Goal: Communication & Community: Share content

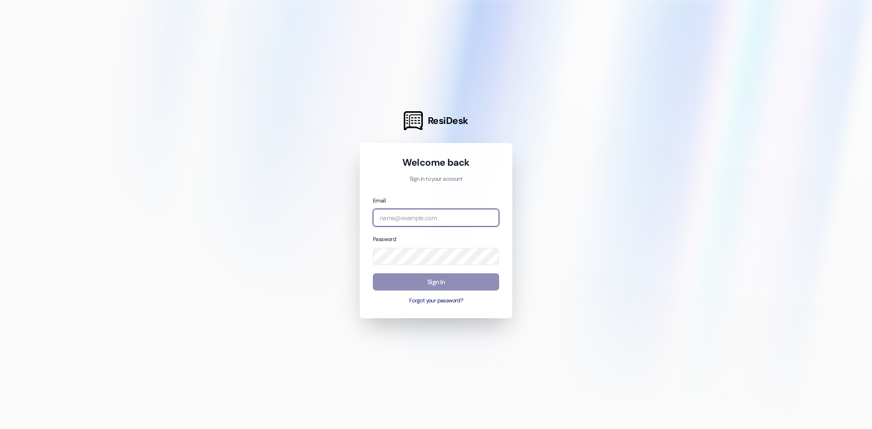
type input "[PERSON_NAME][EMAIL_ADDRESS][PERSON_NAME][DOMAIN_NAME]"
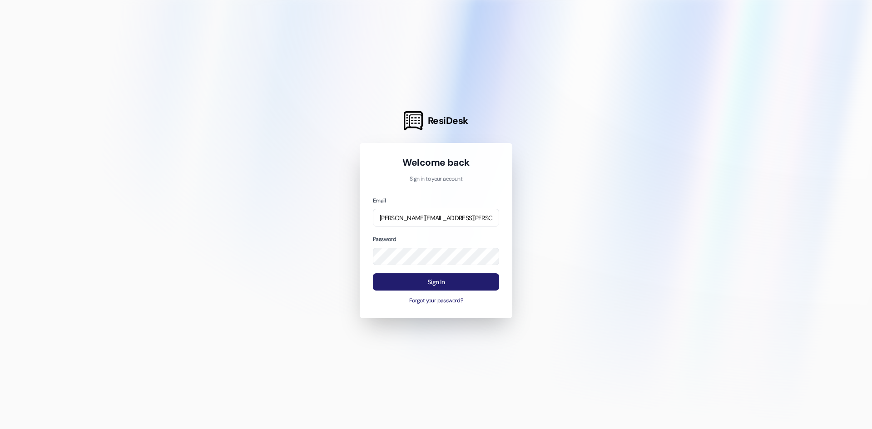
drag, startPoint x: 439, startPoint y: 280, endPoint x: 416, endPoint y: 283, distance: 23.3
click at [439, 280] on button "Sign In" at bounding box center [436, 282] width 126 height 18
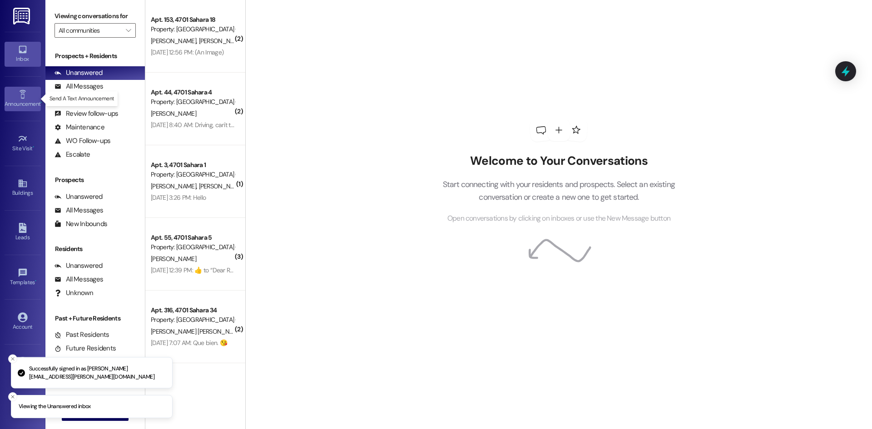
click at [19, 95] on icon at bounding box center [23, 94] width 10 height 10
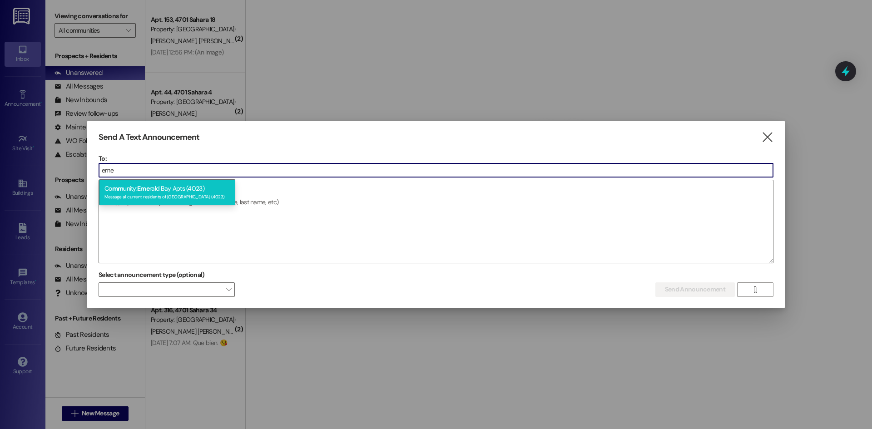
type input "eme"
click at [181, 194] on div "Message all current residents of [GEOGRAPHIC_DATA] (4023)" at bounding box center [166, 196] width 125 height 8
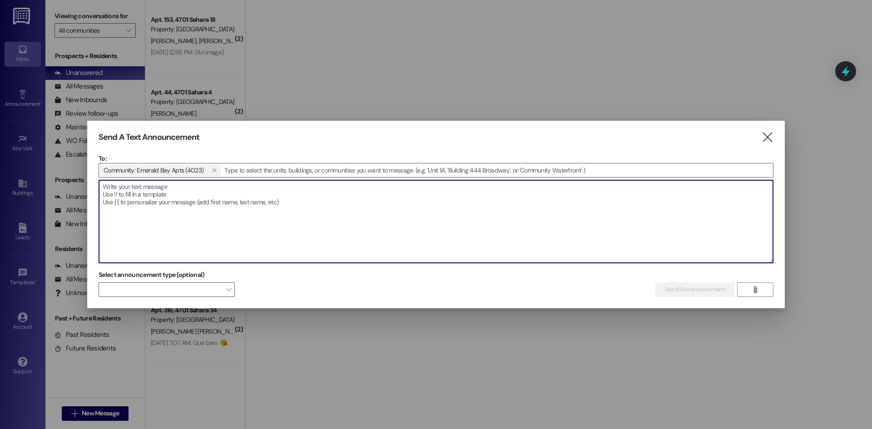
click at [110, 185] on textarea at bounding box center [436, 221] width 674 height 83
paste textarea "Dear residents, the water will be cut off due to an emergency until 3 p.m. We a…"
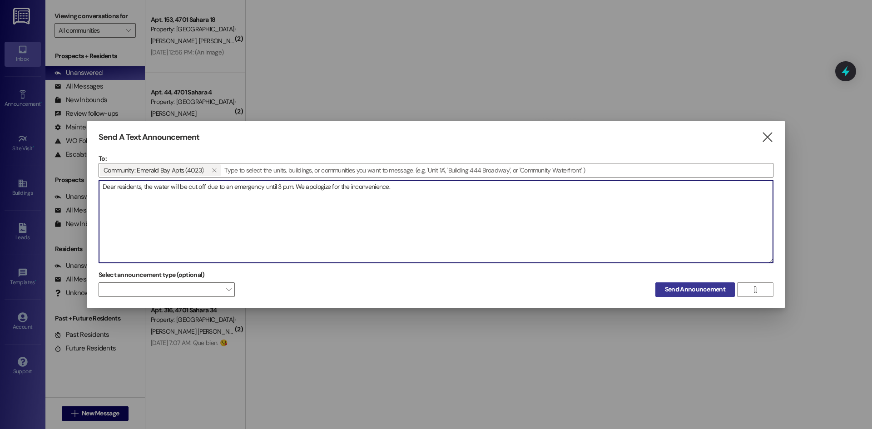
type textarea "Dear residents, the water will be cut off due to an emergency until 3 p.m. We a…"
drag, startPoint x: 711, startPoint y: 293, endPoint x: 702, endPoint y: 306, distance: 15.0
click at [710, 294] on span "Send Announcement" at bounding box center [695, 290] width 60 height 10
